Goal: Task Accomplishment & Management: Complete application form

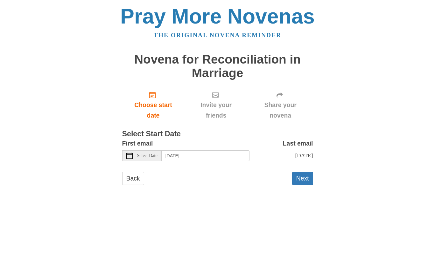
click at [148, 155] on span "Select Date" at bounding box center [147, 156] width 20 height 4
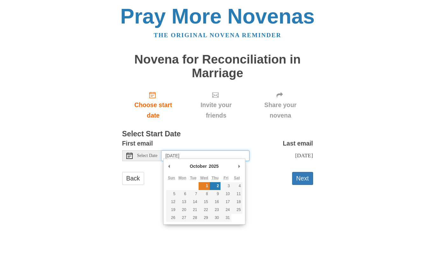
type input "Wednesday, October 1st"
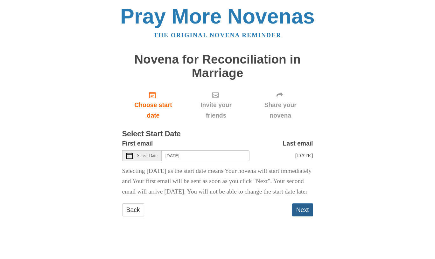
click at [300, 215] on button "Next" at bounding box center [302, 210] width 21 height 13
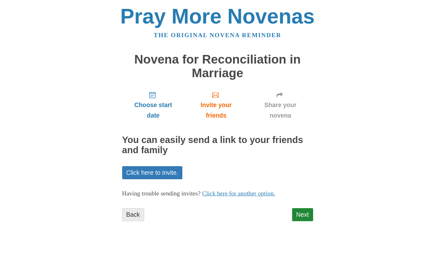
click at [135, 211] on link "Back" at bounding box center [133, 214] width 22 height 13
click at [128, 212] on link "Back" at bounding box center [133, 214] width 22 height 13
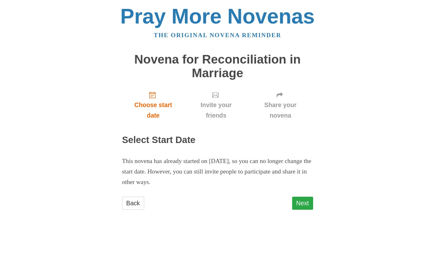
click at [299, 201] on link "Next" at bounding box center [302, 203] width 21 height 13
click at [132, 200] on link "Back" at bounding box center [133, 203] width 22 height 13
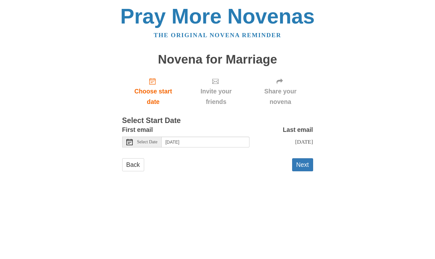
click at [142, 141] on span "Select Date" at bounding box center [147, 142] width 20 height 4
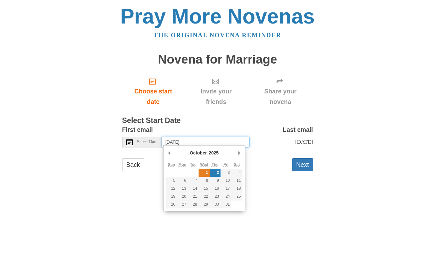
type input "Wednesday, October 1st"
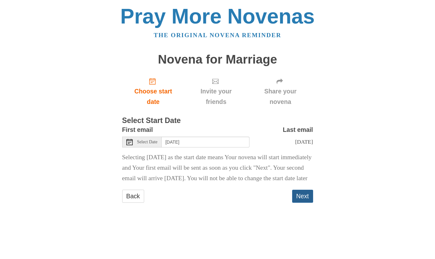
click at [300, 203] on button "Next" at bounding box center [302, 196] width 21 height 13
